Goal: Task Accomplishment & Management: Use online tool/utility

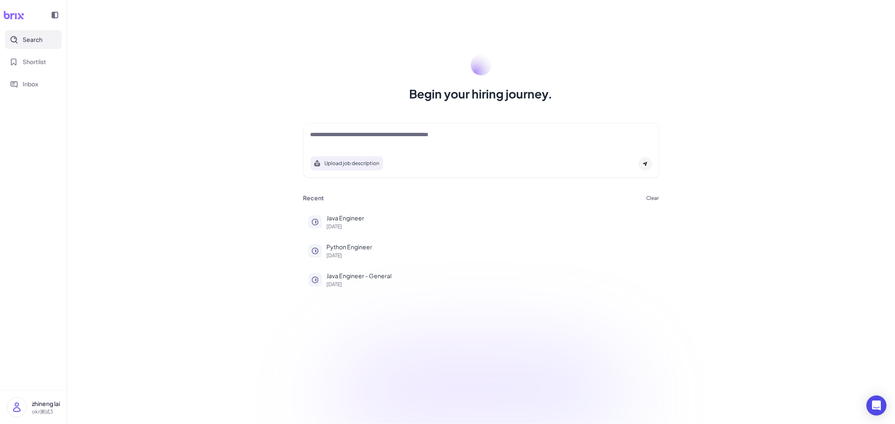
drag, startPoint x: 194, startPoint y: 0, endPoint x: 149, endPoint y: 143, distance: 150.0
click at [149, 143] on div "Begin your hiring journey. Upload job description Job Titles Location Years of …" at bounding box center [480, 212] width 827 height 424
click at [324, 137] on textarea at bounding box center [480, 135] width 341 height 10
drag, startPoint x: 283, startPoint y: 55, endPoint x: 467, endPoint y: 297, distance: 303.9
click at [467, 297] on div "Begin your hiring journey. Upload job description Job Titles Location Years of …" at bounding box center [480, 212] width 827 height 424
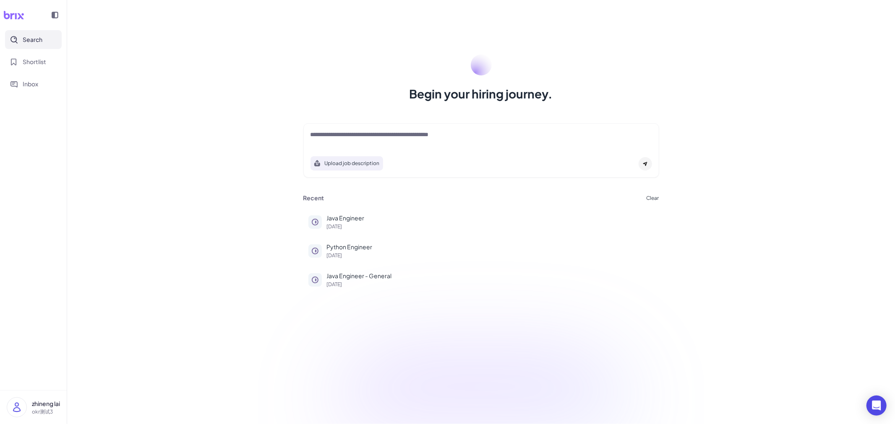
click at [404, 315] on div "Begin your hiring journey. Upload job description Job Titles Location Years of …" at bounding box center [480, 212] width 827 height 424
drag, startPoint x: 403, startPoint y: 319, endPoint x: 284, endPoint y: 37, distance: 306.0
click at [284, 37] on div "Begin your hiring journey. Upload job description Job Titles Location Years of …" at bounding box center [480, 212] width 827 height 424
click at [240, 37] on div "Begin your hiring journey. Upload job description Job Titles Location Years of …" at bounding box center [480, 212] width 827 height 424
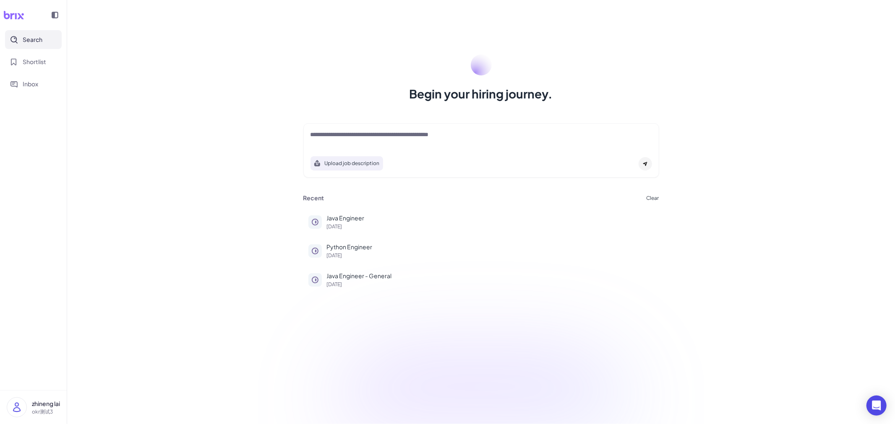
drag, startPoint x: 244, startPoint y: 52, endPoint x: 395, endPoint y: 327, distance: 313.8
click at [395, 327] on div "Begin your hiring journey. Upload job description Job Titles Location Years of …" at bounding box center [480, 212] width 827 height 424
drag, startPoint x: 382, startPoint y: 327, endPoint x: 264, endPoint y: 81, distance: 273.1
click at [265, 82] on div "Begin your hiring journey. Upload job description Job Titles Location Years of …" at bounding box center [480, 212] width 827 height 424
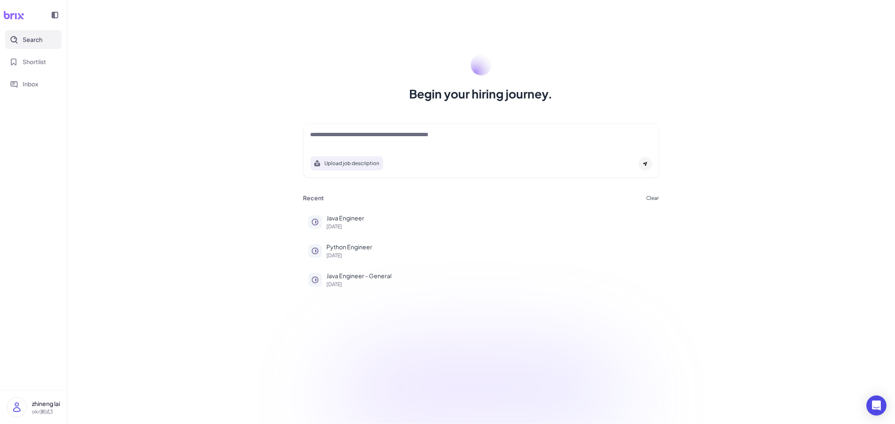
drag, startPoint x: 264, startPoint y: 81, endPoint x: 266, endPoint y: 75, distance: 5.5
click at [264, 81] on div "Begin your hiring journey. Upload job description Job Titles Location Years of …" at bounding box center [480, 212] width 827 height 424
drag, startPoint x: 287, startPoint y: 42, endPoint x: 389, endPoint y: 284, distance: 262.7
click at [389, 284] on div "Begin your hiring journey. Upload job description Job Titles Location Years of …" at bounding box center [480, 212] width 827 height 424
click at [384, 300] on div "Begin your hiring journey. Upload job description Job Titles Location Years of …" at bounding box center [480, 212] width 827 height 424
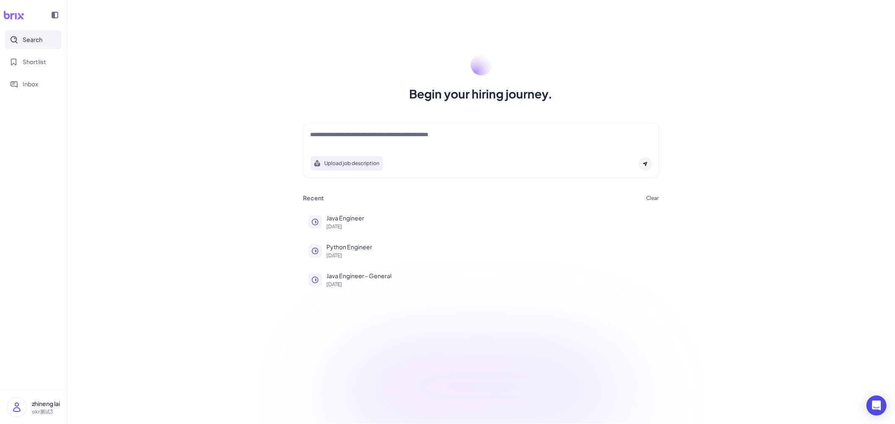
drag, startPoint x: 375, startPoint y: 318, endPoint x: 302, endPoint y: 50, distance: 277.1
click at [302, 50] on div "Begin your hiring journey. Upload job description Job Titles Location Years of …" at bounding box center [480, 212] width 827 height 424
click at [302, 49] on div "Begin your hiring journey. Upload job description Job Titles Location Years of …" at bounding box center [480, 212] width 827 height 424
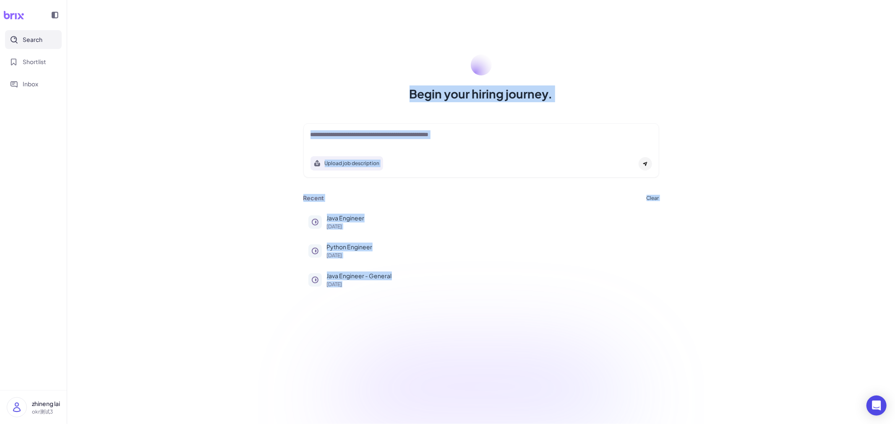
drag, startPoint x: 278, startPoint y: 58, endPoint x: 414, endPoint y: 381, distance: 350.3
click at [414, 381] on div "Begin your hiring journey. Upload job description Job Titles Location Years of …" at bounding box center [480, 212] width 827 height 424
drag, startPoint x: 371, startPoint y: 336, endPoint x: 288, endPoint y: 59, distance: 289.3
click at [288, 59] on div "Begin your hiring journey. Upload job description Job Titles Location Years of …" at bounding box center [480, 212] width 827 height 424
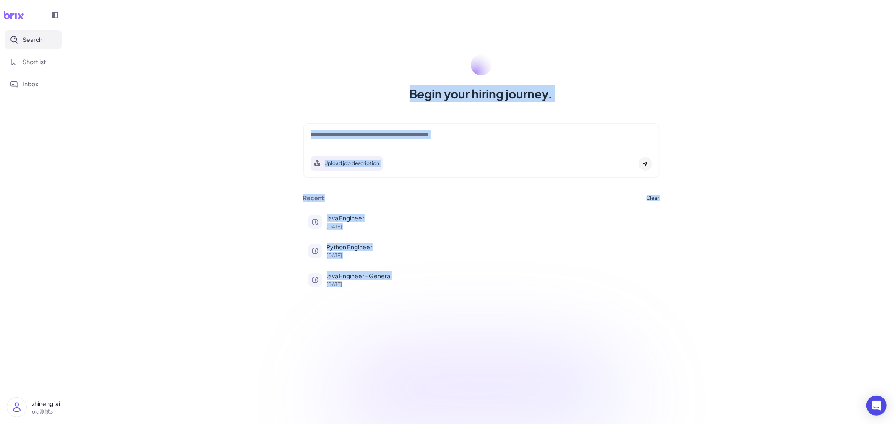
click at [288, 59] on div "Begin your hiring journey. Upload job description Job Titles Location Years of …" at bounding box center [480, 212] width 827 height 424
drag, startPoint x: 263, startPoint y: 57, endPoint x: 426, endPoint y: 349, distance: 333.9
click at [426, 349] on div "Begin your hiring journey. Upload job description Job Titles Location Years of …" at bounding box center [480, 212] width 827 height 424
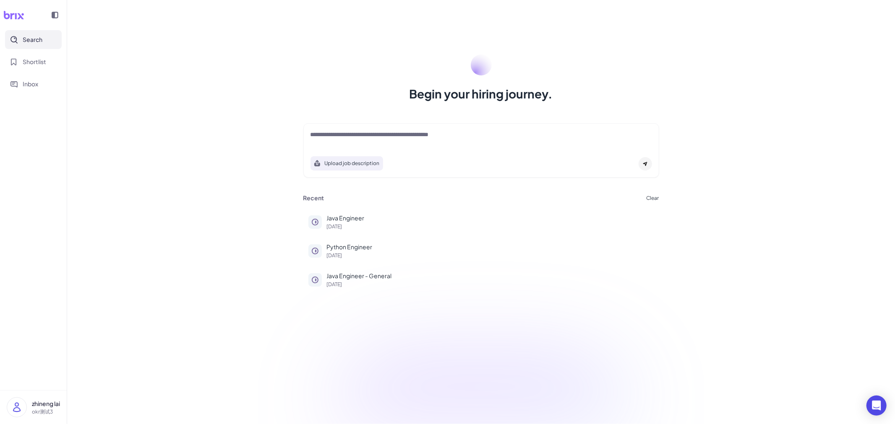
click at [36, 404] on p "zhineng lai" at bounding box center [46, 404] width 28 height 9
click at [187, 311] on div "Begin your hiring journey. Upload job description Job Titles Location Years of …" at bounding box center [480, 212] width 827 height 424
